Goal: Task Accomplishment & Management: Complete application form

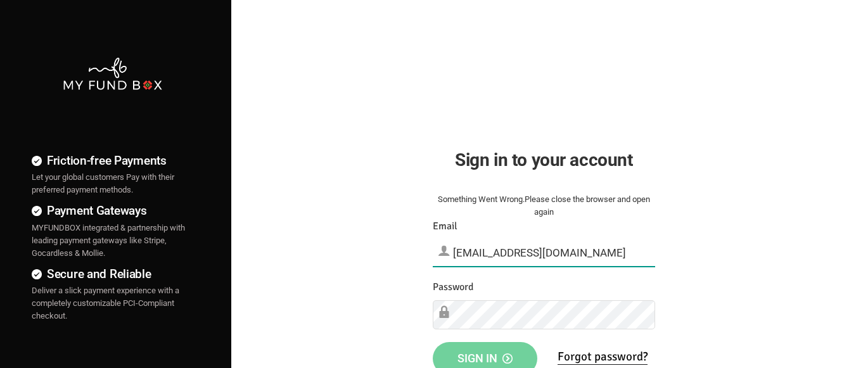
type input "[EMAIL_ADDRESS][DOMAIN_NAME]"
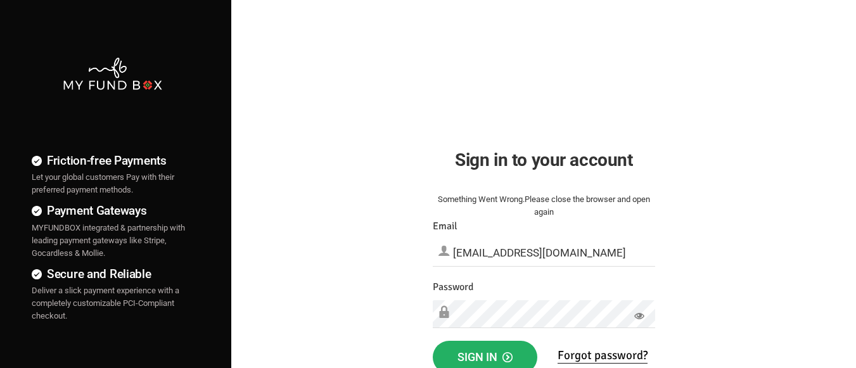
click at [485, 354] on span "Sign in" at bounding box center [485, 357] width 55 height 13
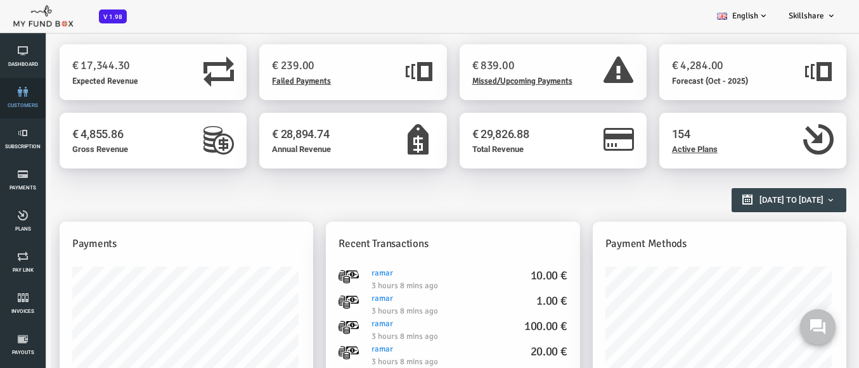
click at [23, 98] on link "customers" at bounding box center [23, 98] width 38 height 41
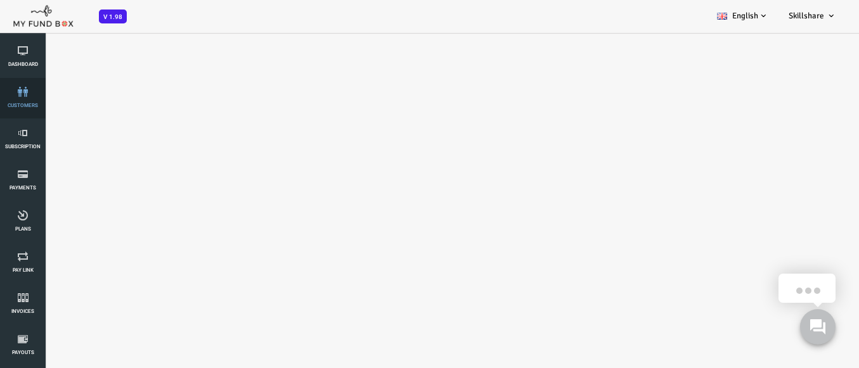
select select "100"
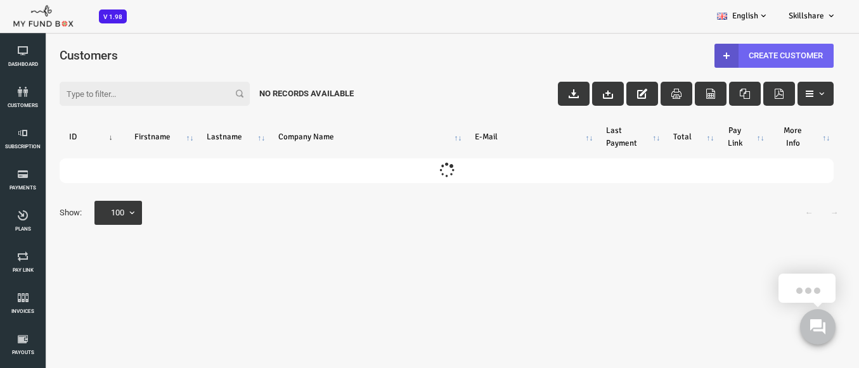
click at [738, 55] on link "Create Customer" at bounding box center [739, 56] width 119 height 24
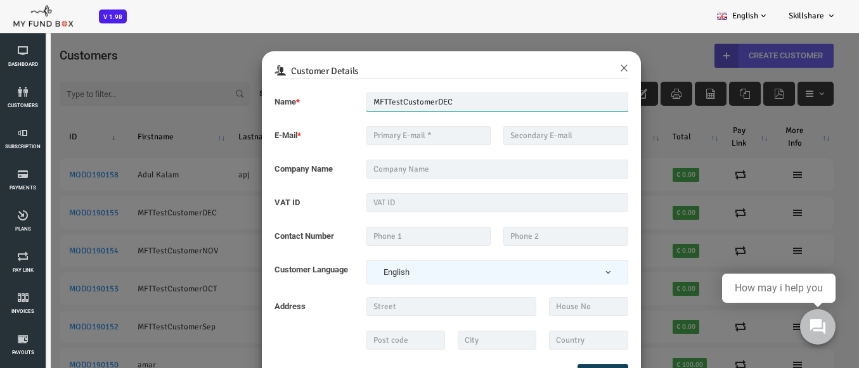
type input "MFTTestCustomerDEC"
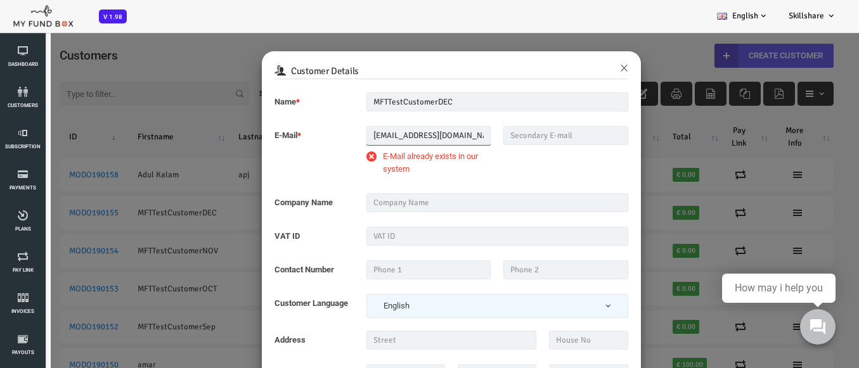
type input "mftmail4box@mailinator.com"
type input "MindForce Technology Pvt Ltd"
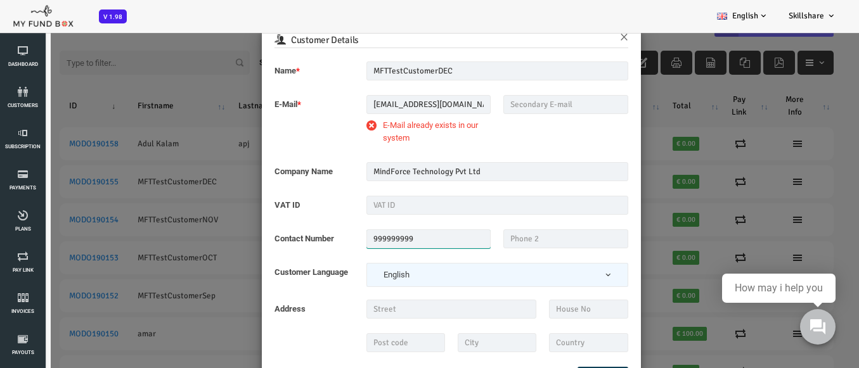
type input "999999999"
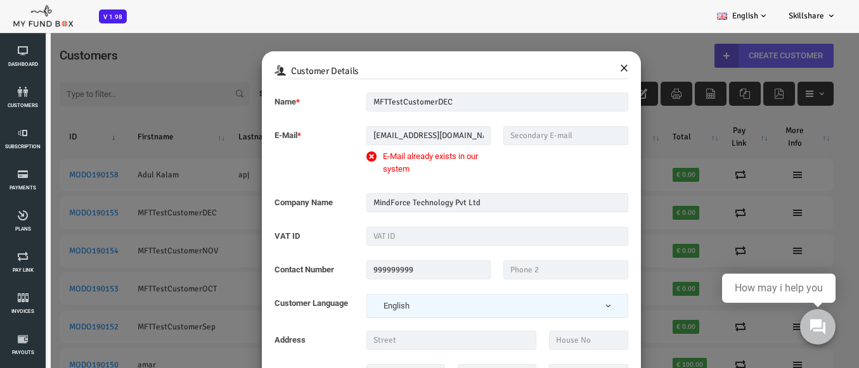
click at [586, 72] on button "×" at bounding box center [590, 67] width 8 height 16
